Goal: Task Accomplishment & Management: Complete application form

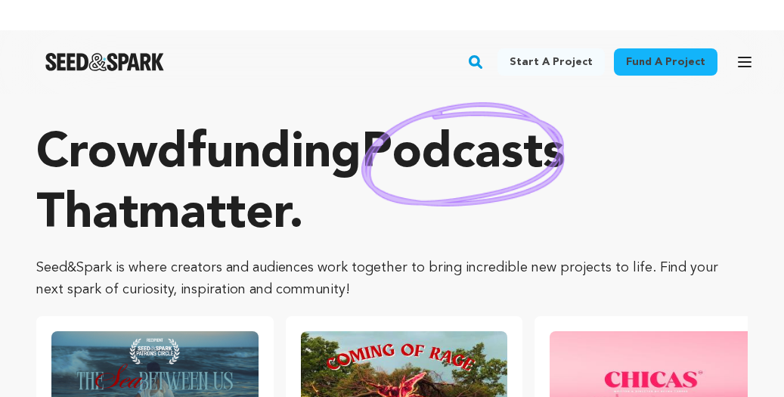
click at [742, 66] on icon "button" at bounding box center [745, 61] width 12 height 9
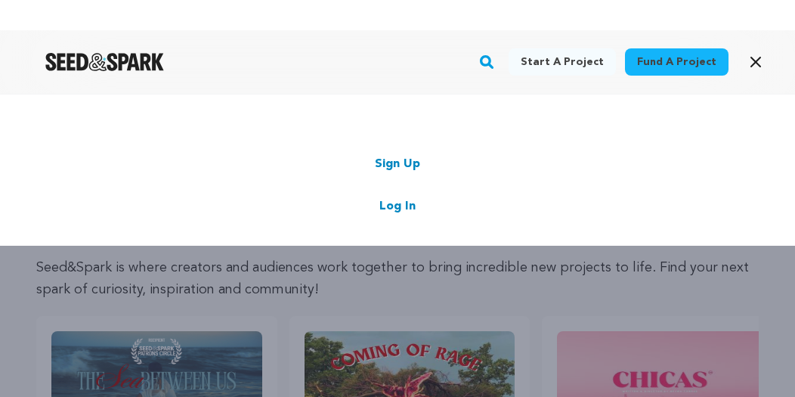
click at [392, 166] on link "Sign Up" at bounding box center [397, 164] width 45 height 18
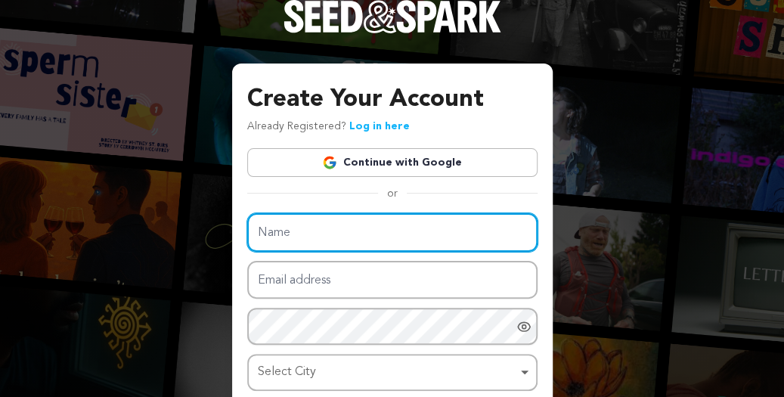
click at [340, 235] on input "Name" at bounding box center [392, 232] width 290 height 39
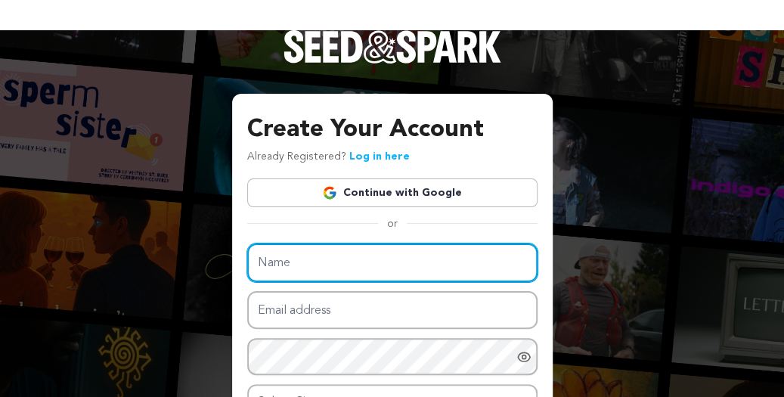
type input "Kevin Lee"
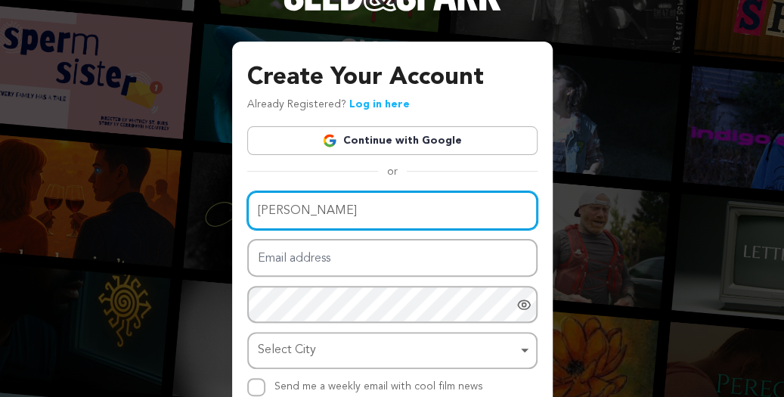
scroll to position [76, 0]
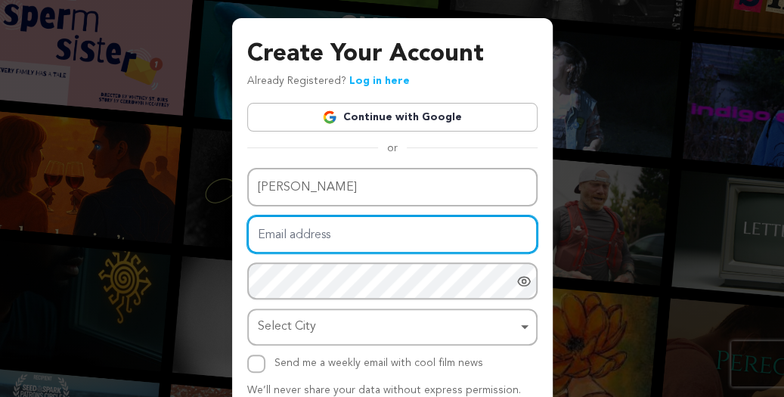
click at [336, 231] on input "Email address" at bounding box center [392, 234] width 290 height 39
type input "microlikessksss@gmail.com"
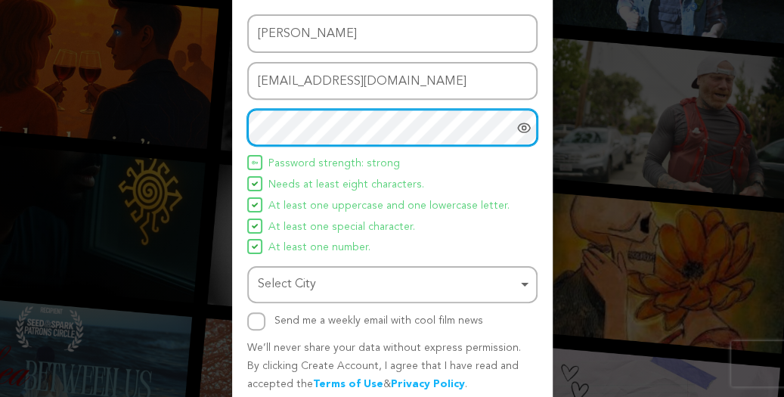
scroll to position [289, 0]
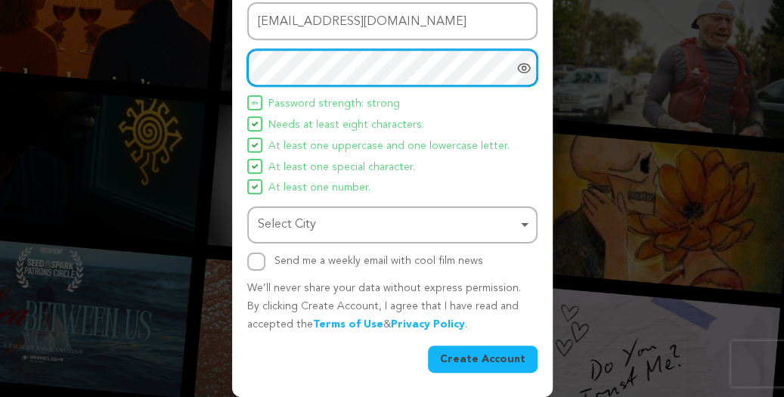
click at [336, 223] on div "Select City Remove item" at bounding box center [388, 225] width 260 height 22
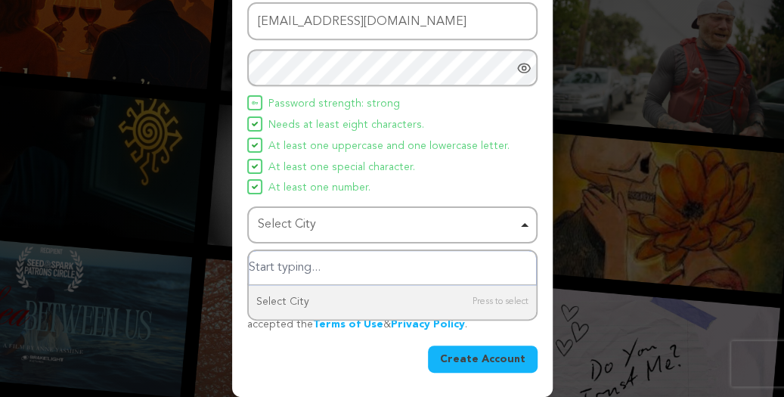
drag, startPoint x: 327, startPoint y: 209, endPoint x: 329, endPoint y: 220, distance: 10.7
click at [327, 209] on div "Select City Select City Remove item" at bounding box center [392, 224] width 290 height 37
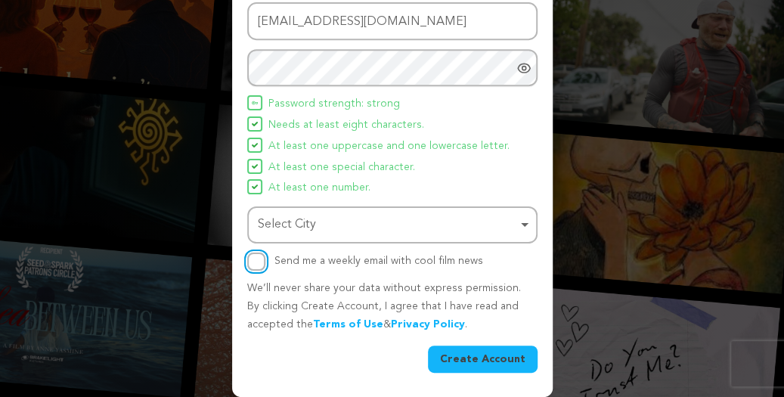
click at [257, 262] on input "Send me a weekly email with cool film news" at bounding box center [256, 262] width 18 height 18
checkbox input "true"
click at [352, 230] on div "Select City Remove item" at bounding box center [388, 225] width 260 height 22
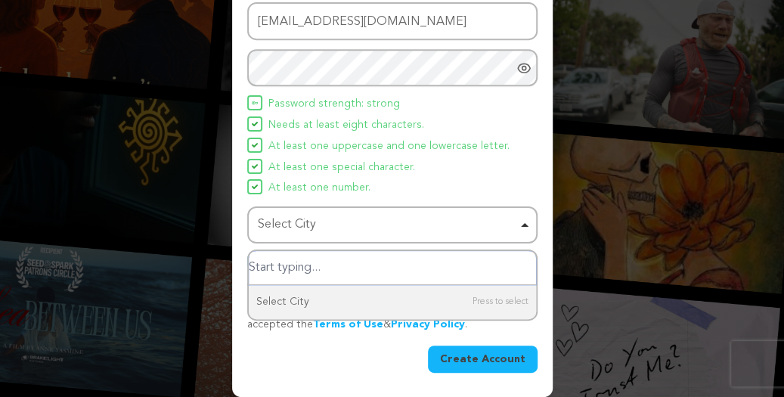
click at [345, 273] on input "Select City" at bounding box center [392, 268] width 287 height 34
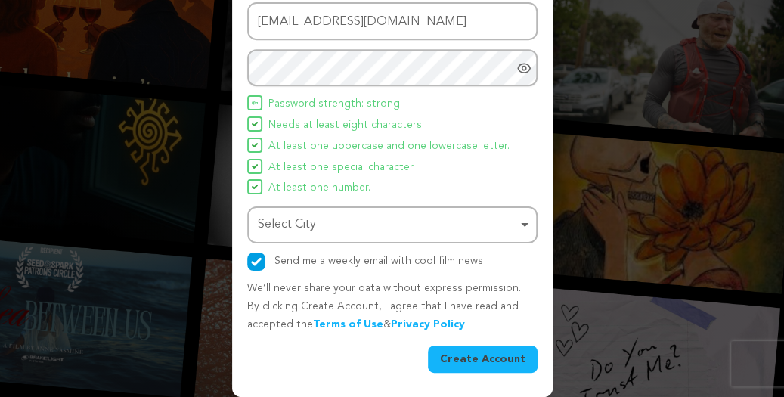
click at [352, 223] on div "Select City Remove item" at bounding box center [388, 225] width 260 height 22
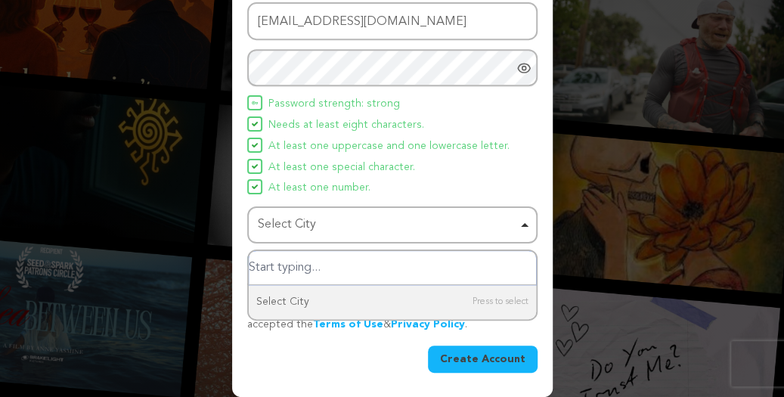
paste input "Washington"
type input "Washington"
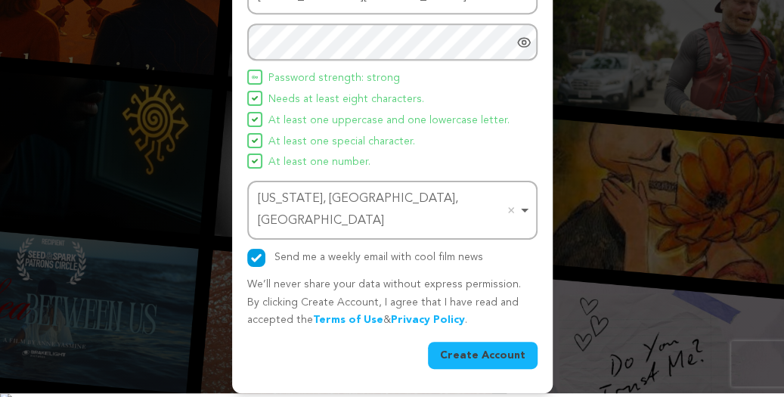
scroll to position [289, 0]
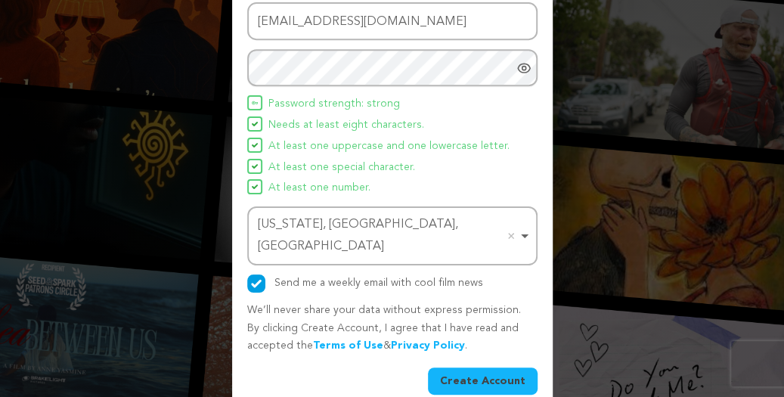
click at [485, 367] on button "Create Account" at bounding box center [483, 380] width 110 height 27
click at [494, 367] on button "Create Account" at bounding box center [483, 380] width 110 height 27
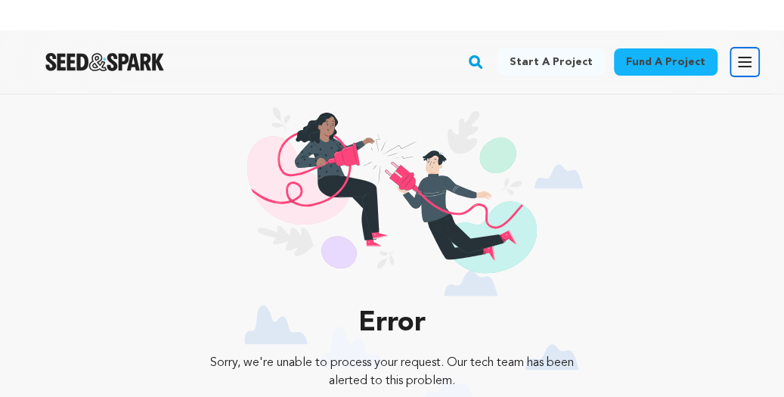
click at [742, 57] on icon "button" at bounding box center [745, 61] width 12 height 9
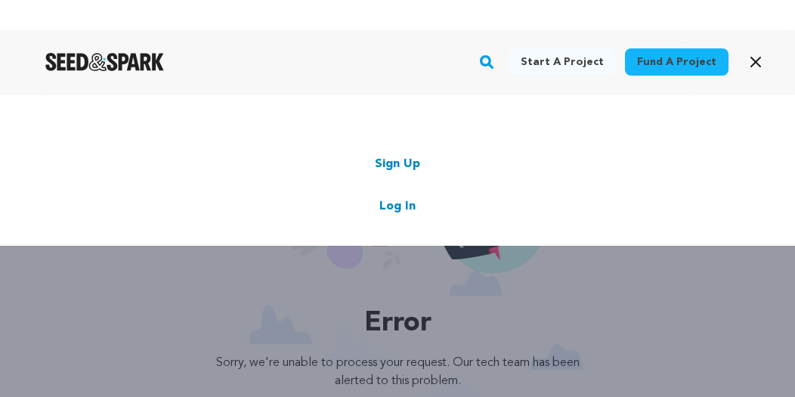
click at [393, 157] on link "Sign Up" at bounding box center [397, 164] width 45 height 18
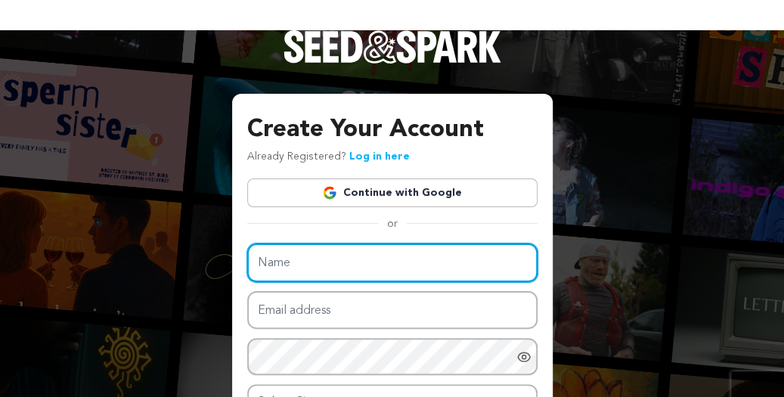
click at [331, 273] on input "Name" at bounding box center [392, 262] width 290 height 39
type input "Kevin Lee"
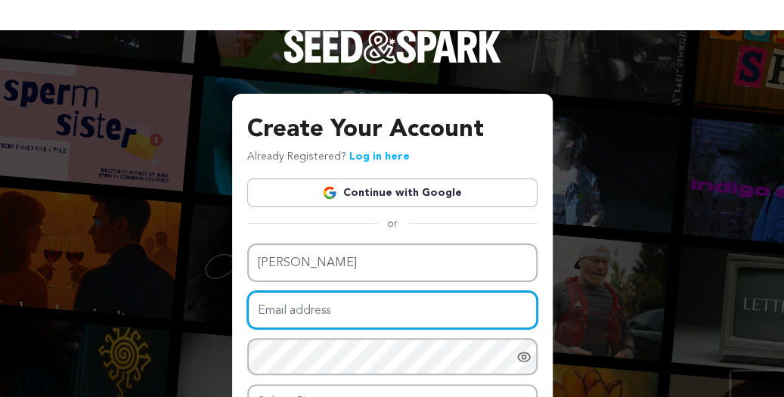
click at [324, 309] on input "Email address" at bounding box center [392, 310] width 290 height 39
type input "microlikessksss@gmail.com"
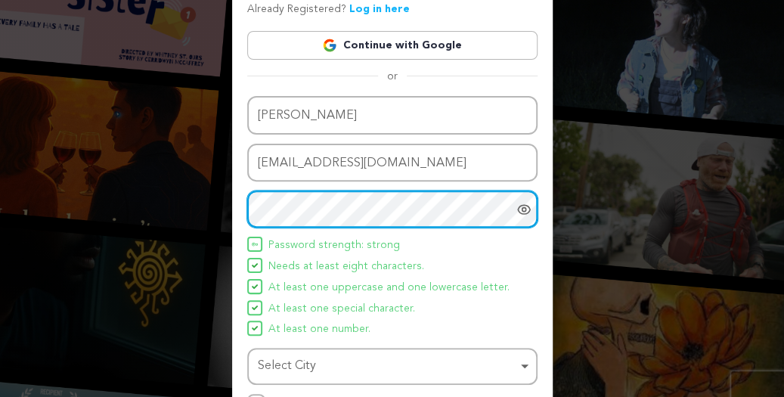
scroll to position [289, 0]
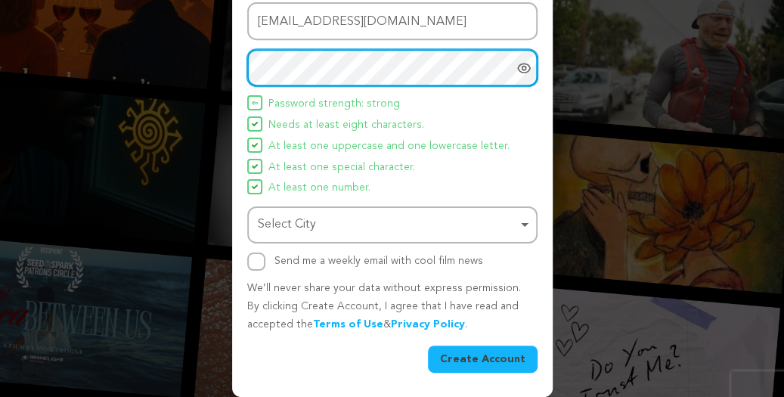
click at [299, 224] on div "Select City Remove item" at bounding box center [388, 225] width 260 height 22
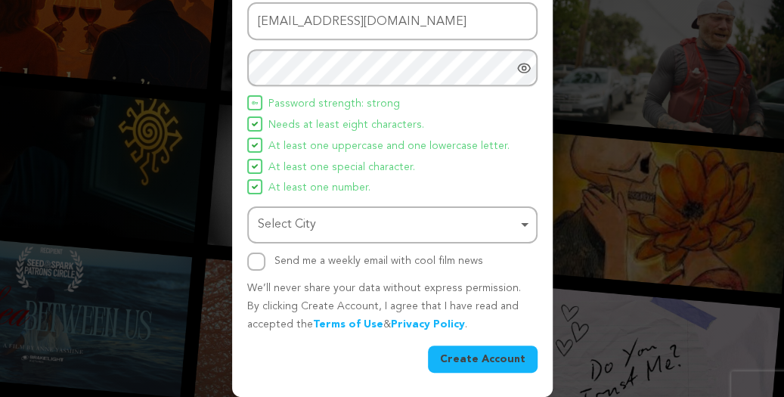
click at [339, 225] on div "Select City Remove item" at bounding box center [388, 225] width 260 height 22
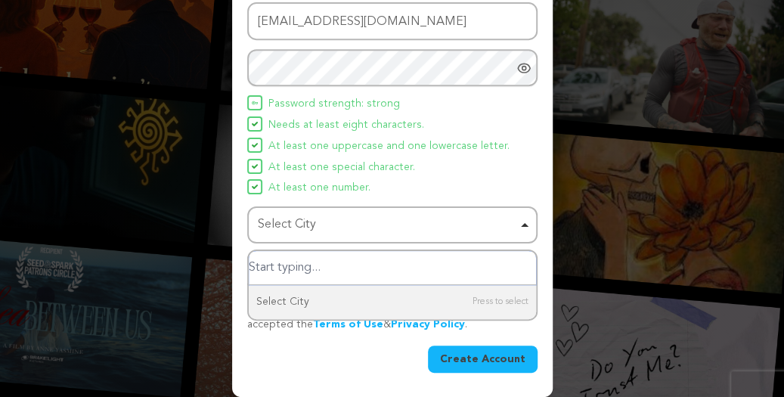
paste input "Washington"
type input "Washington"
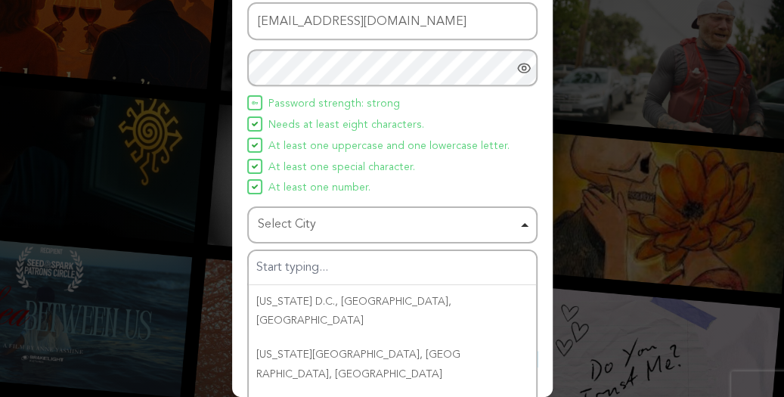
drag, startPoint x: 321, startPoint y: 373, endPoint x: 319, endPoint y: 365, distance: 7.9
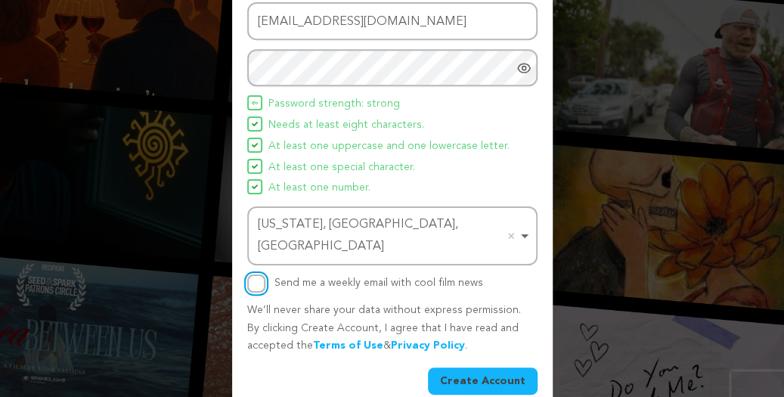
click at [249, 274] on input "Send me a weekly email with cool film news" at bounding box center [256, 283] width 18 height 18
checkbox input "true"
click at [480, 367] on button "Create Account" at bounding box center [483, 380] width 110 height 27
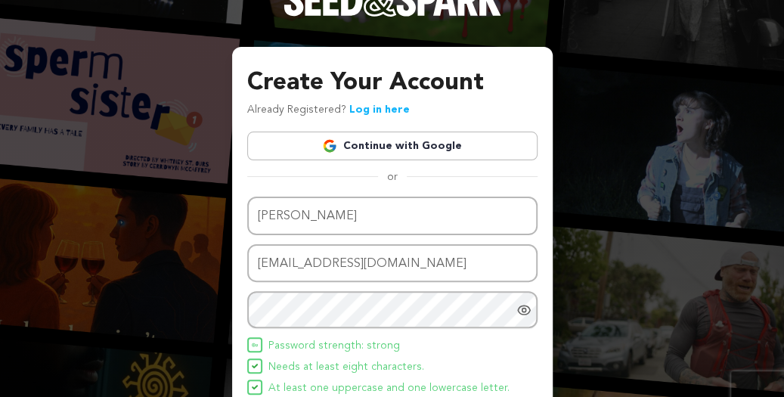
scroll to position [112, 0]
